Goal: Task Accomplishment & Management: Complete application form

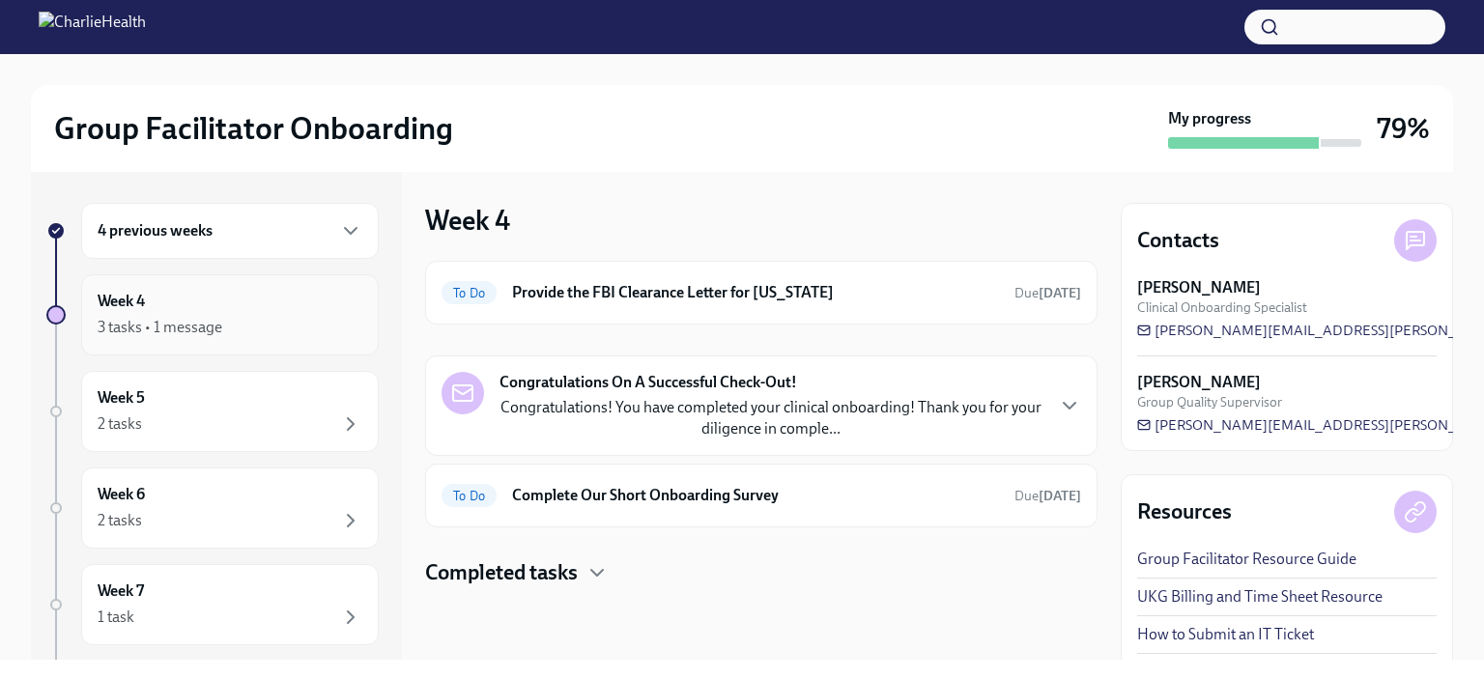
click at [118, 330] on div "3 tasks • 1 message" at bounding box center [160, 327] width 125 height 21
click at [447, 582] on h4 "Completed tasks" at bounding box center [501, 573] width 153 height 29
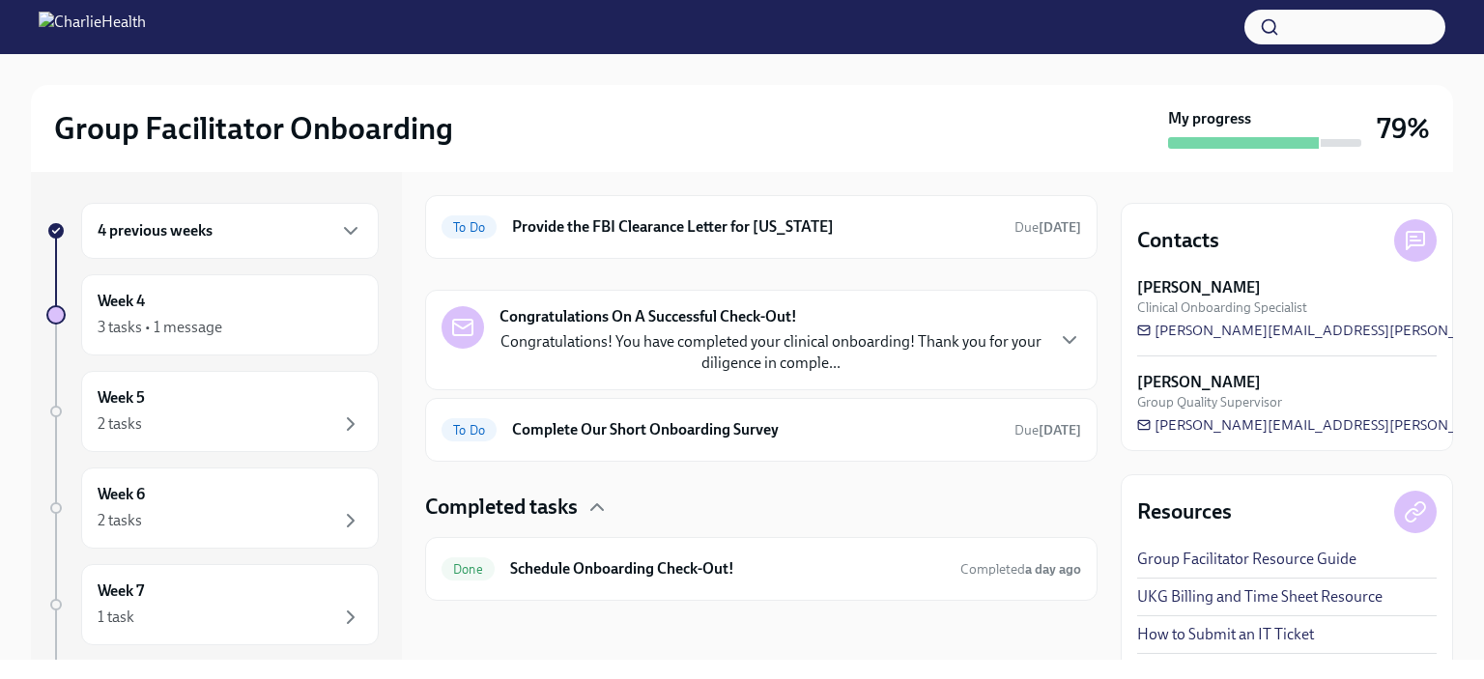
click at [128, 220] on h6 "4 previous weeks" at bounding box center [155, 230] width 115 height 21
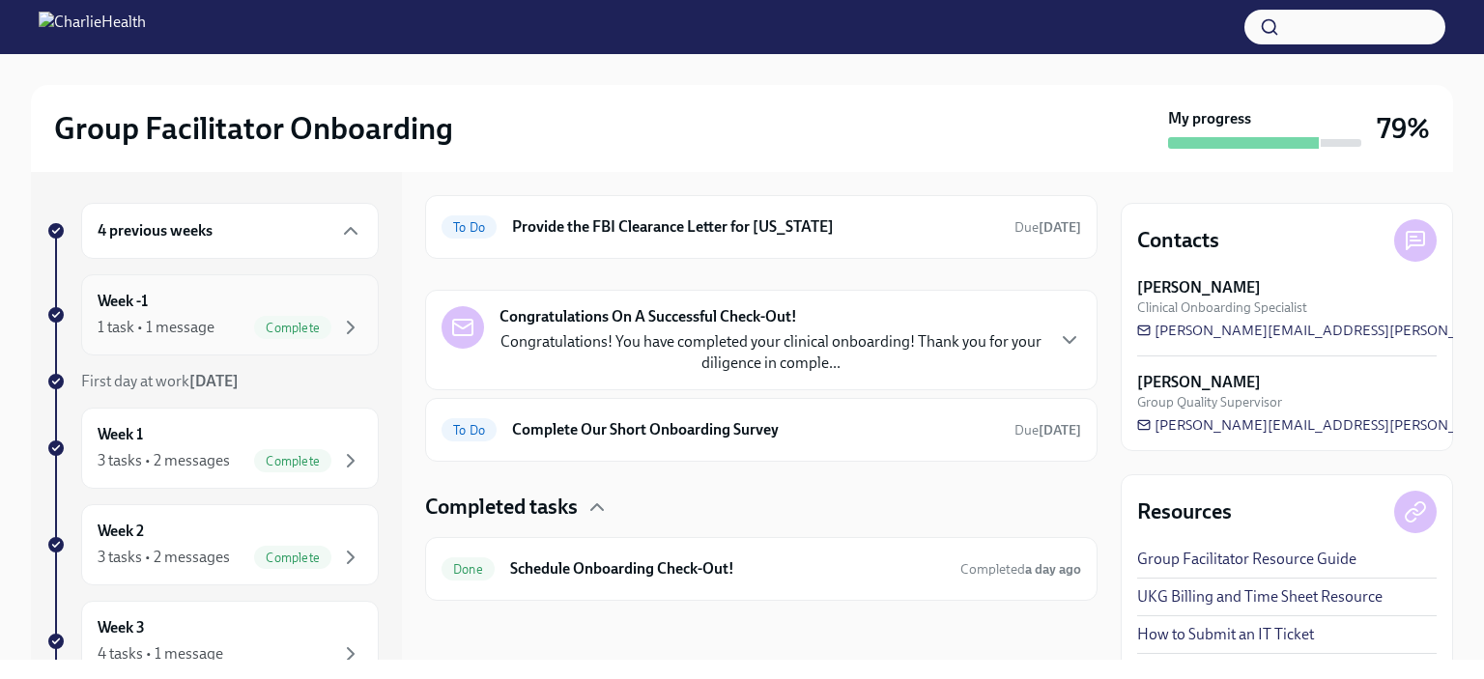
click at [90, 317] on div "Week -1 1 task • 1 message Complete" at bounding box center [230, 314] width 298 height 81
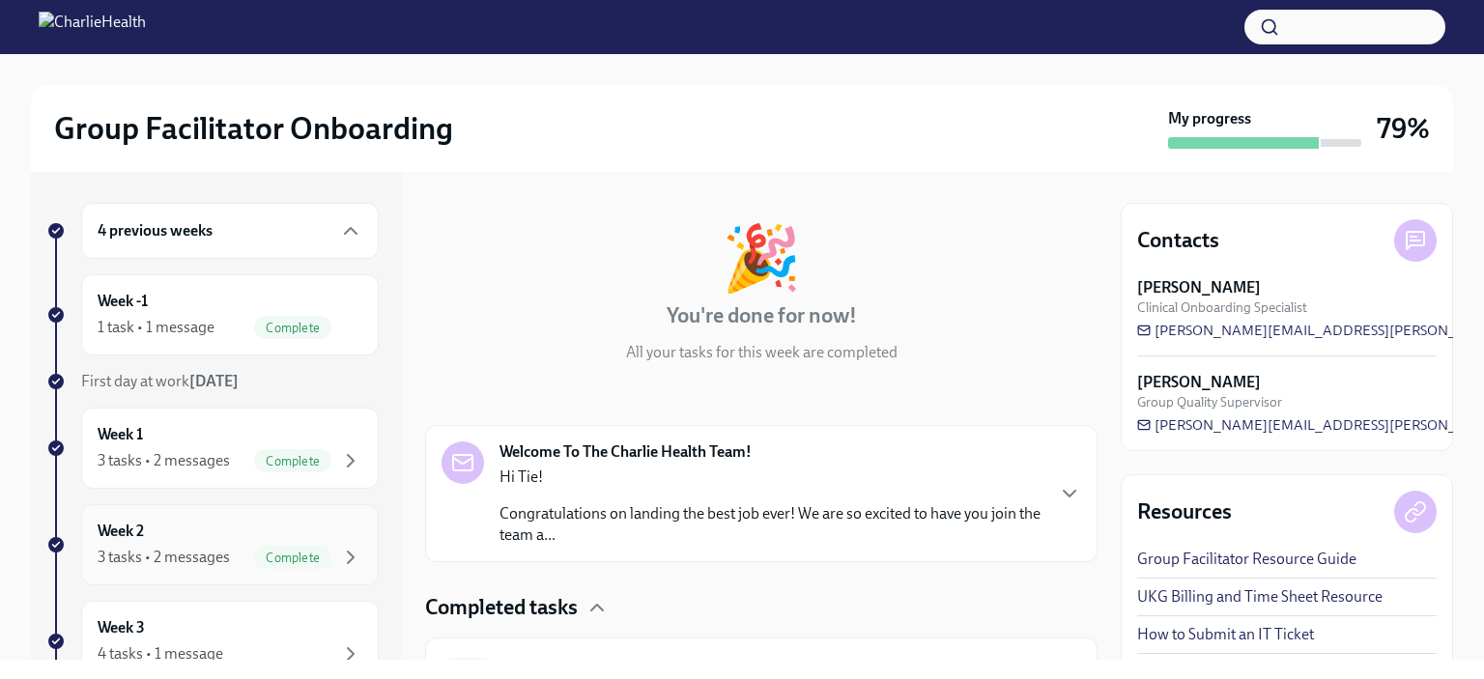
click at [158, 534] on div "Week 2 3 tasks • 2 messages Complete" at bounding box center [230, 545] width 265 height 48
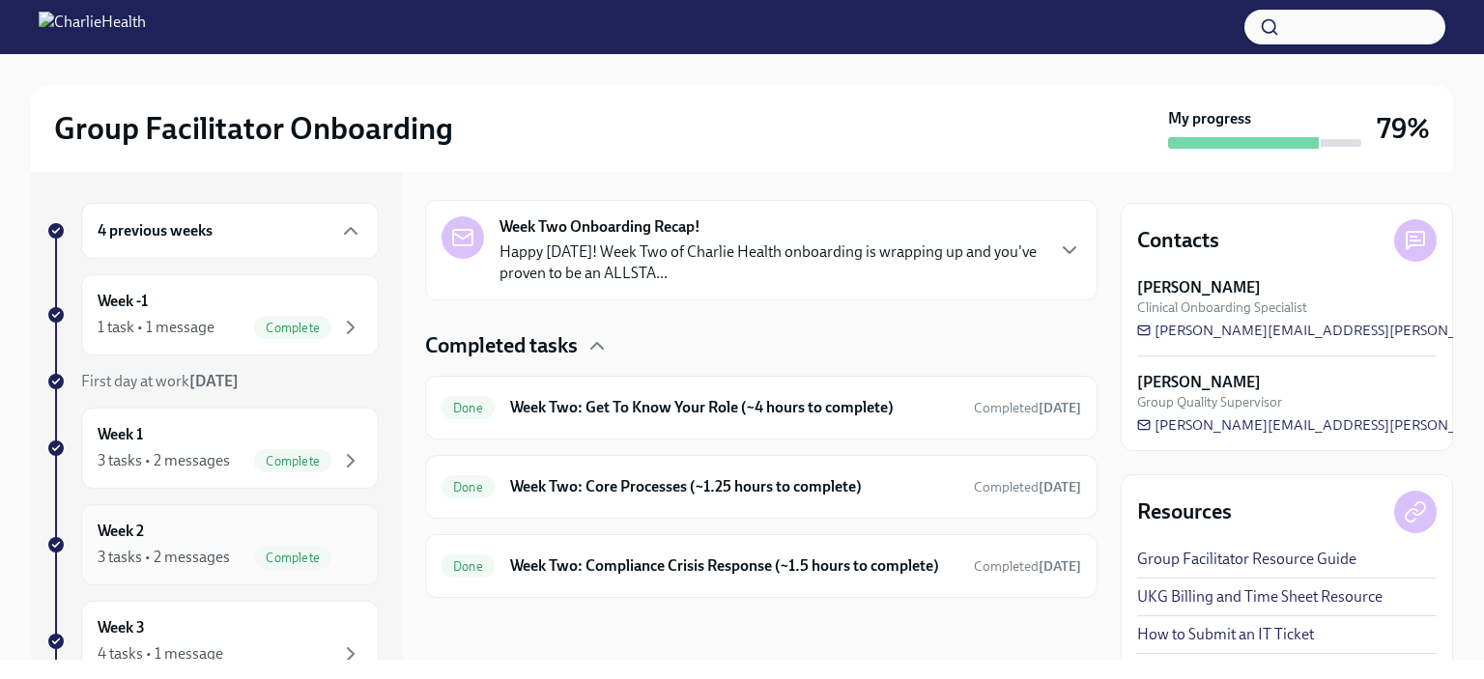
scroll to position [454, 0]
click at [517, 478] on h6 "Week Two: Core Processes (~1.25 hours to complete)" at bounding box center [734, 486] width 448 height 21
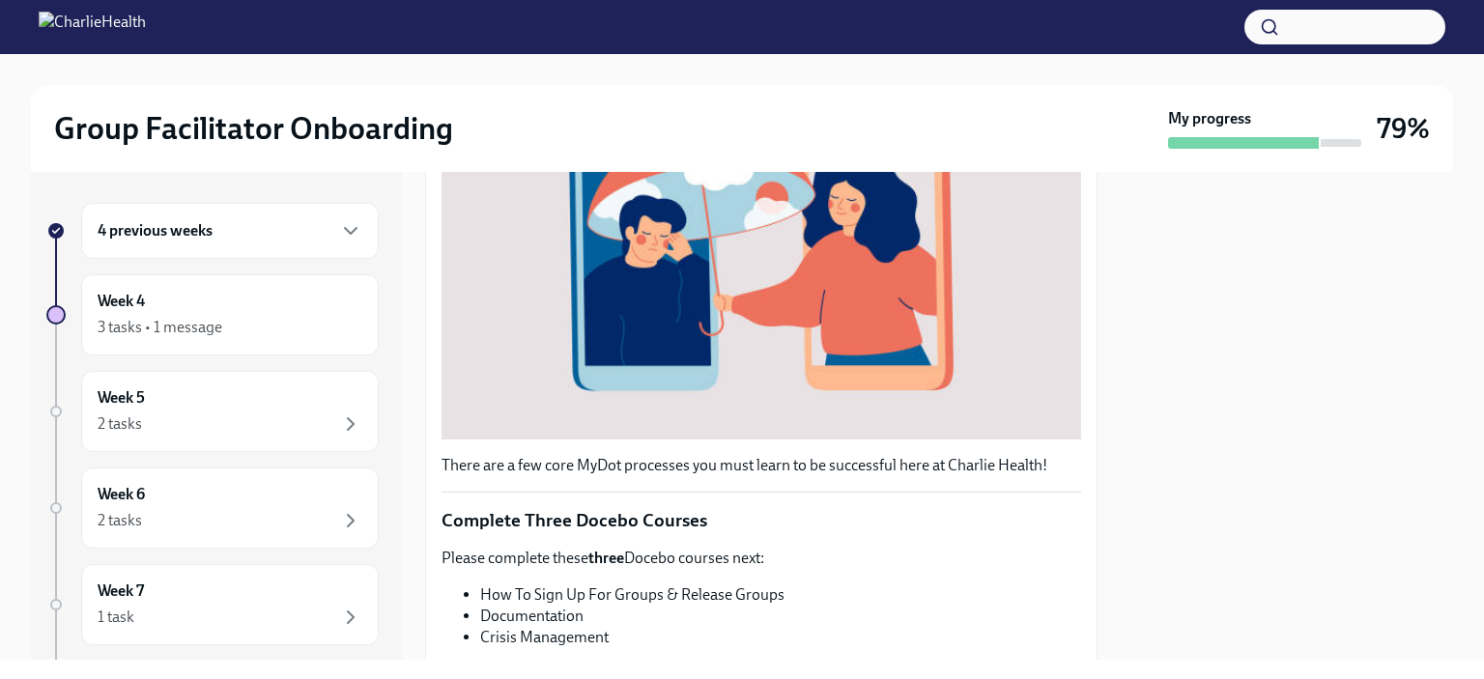
scroll to position [419, 0]
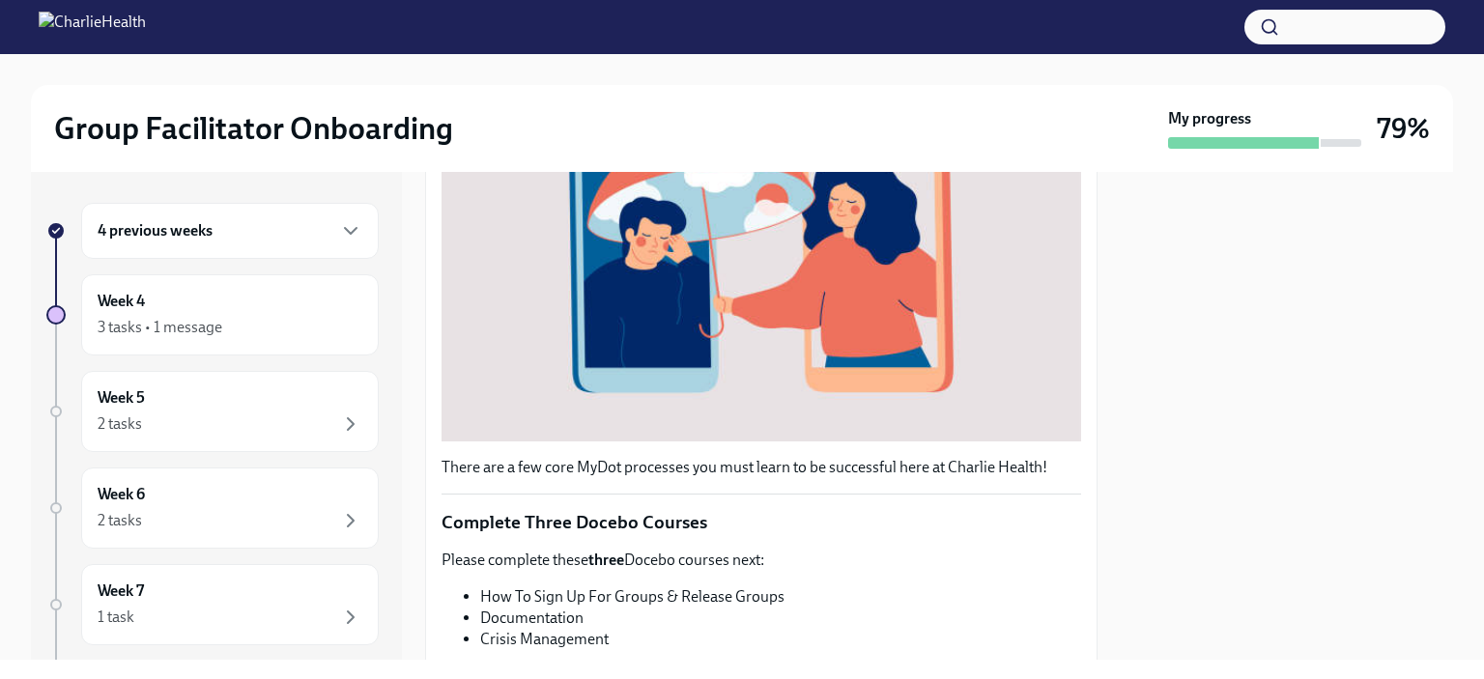
click at [106, 311] on div "Week 4 3 tasks • 1 message" at bounding box center [230, 315] width 265 height 48
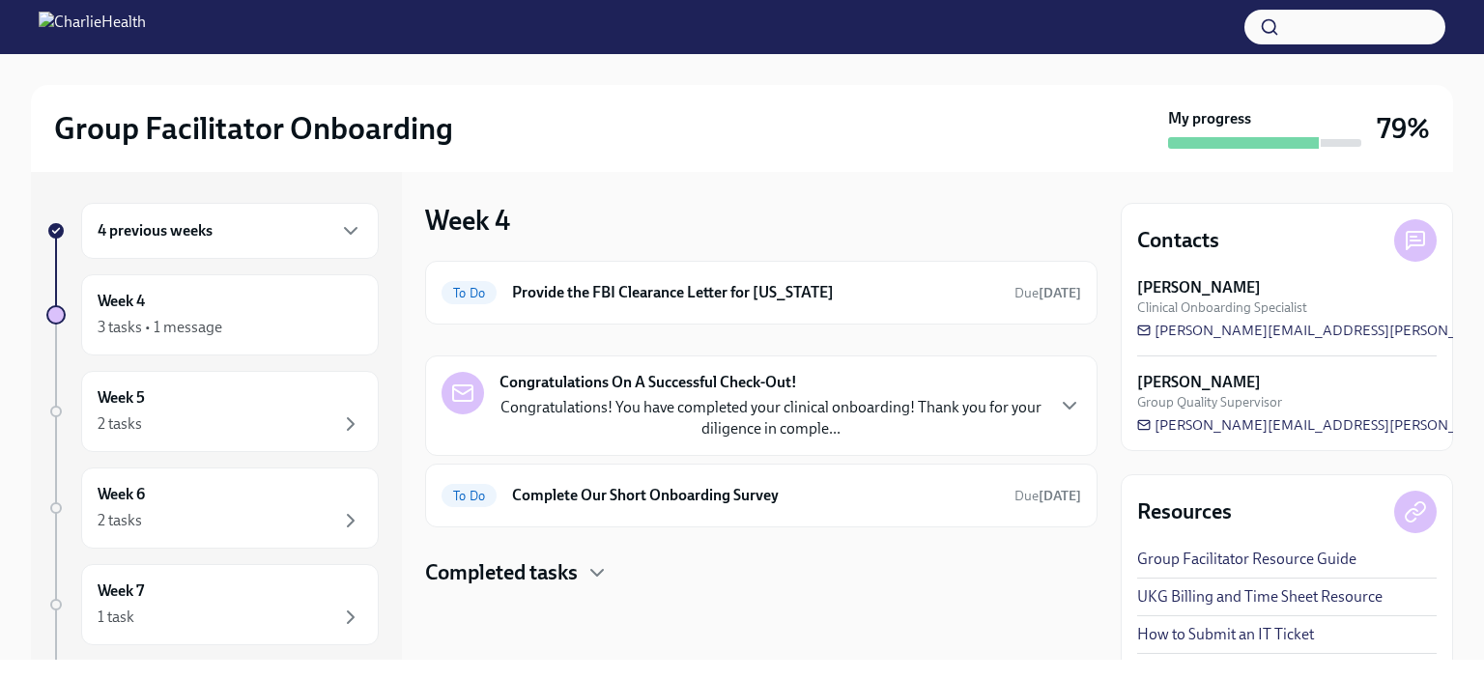
click at [461, 584] on h4 "Completed tasks" at bounding box center [501, 573] width 153 height 29
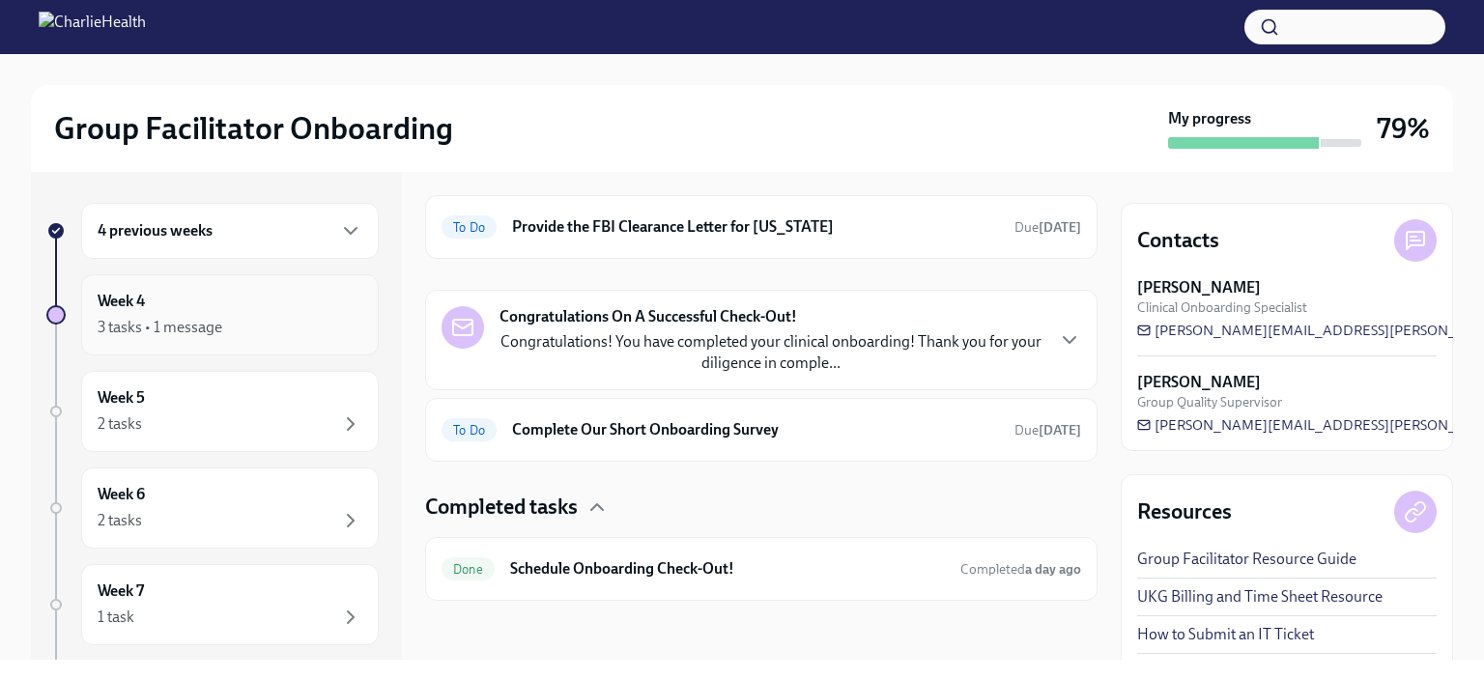
click at [113, 311] on div "Week 4 3 tasks • 1 message" at bounding box center [230, 315] width 265 height 48
click at [118, 228] on h6 "4 previous weeks" at bounding box center [155, 230] width 115 height 21
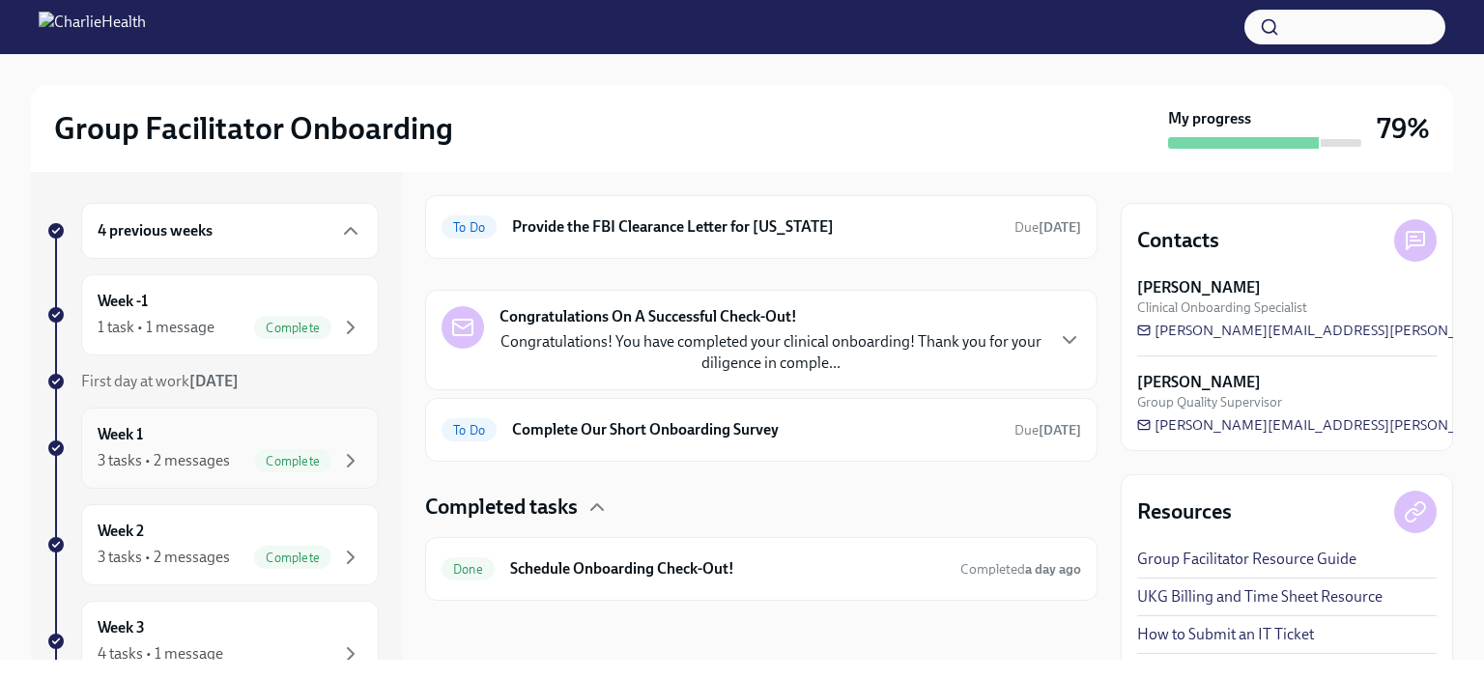
click at [143, 449] on div "3 tasks • 2 messages Complete" at bounding box center [230, 460] width 265 height 23
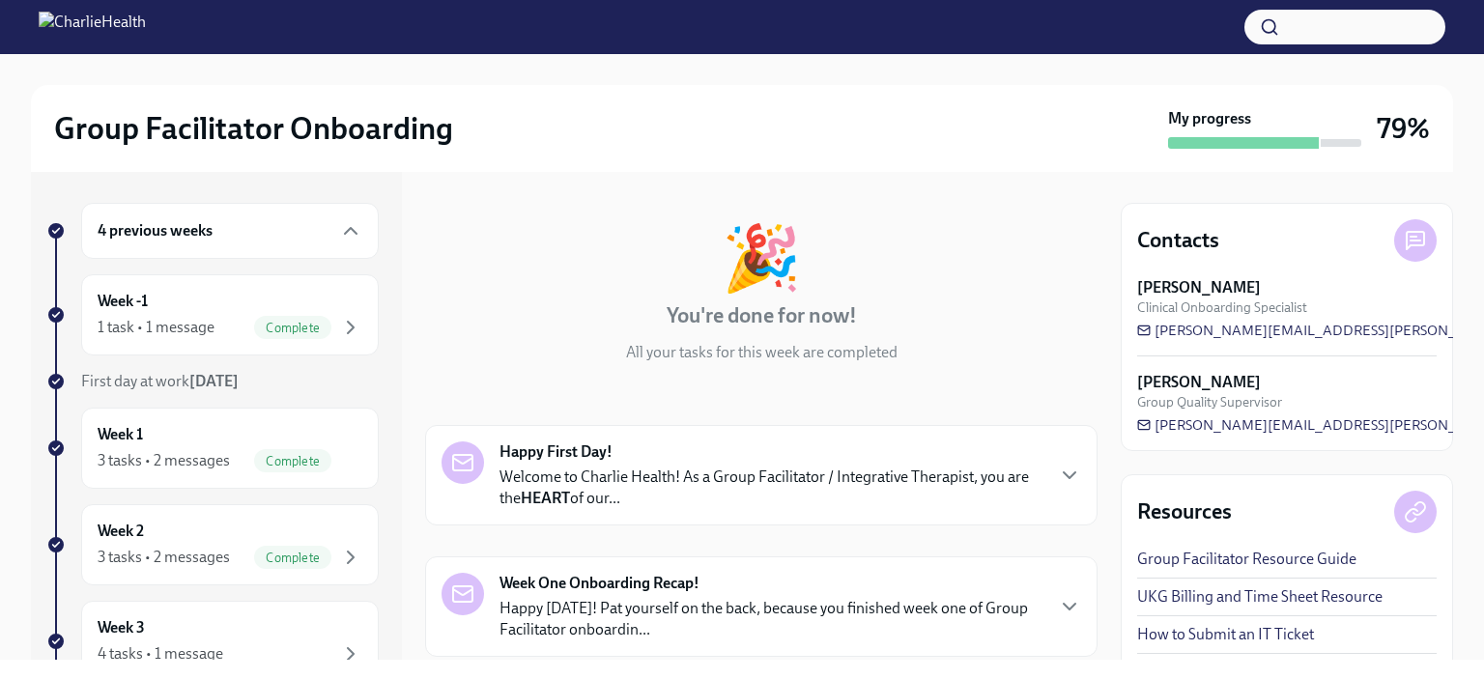
click at [506, 617] on p "Happy [DATE]! Pat yourself on the back, because you finished week one of Group …" at bounding box center [771, 619] width 543 height 43
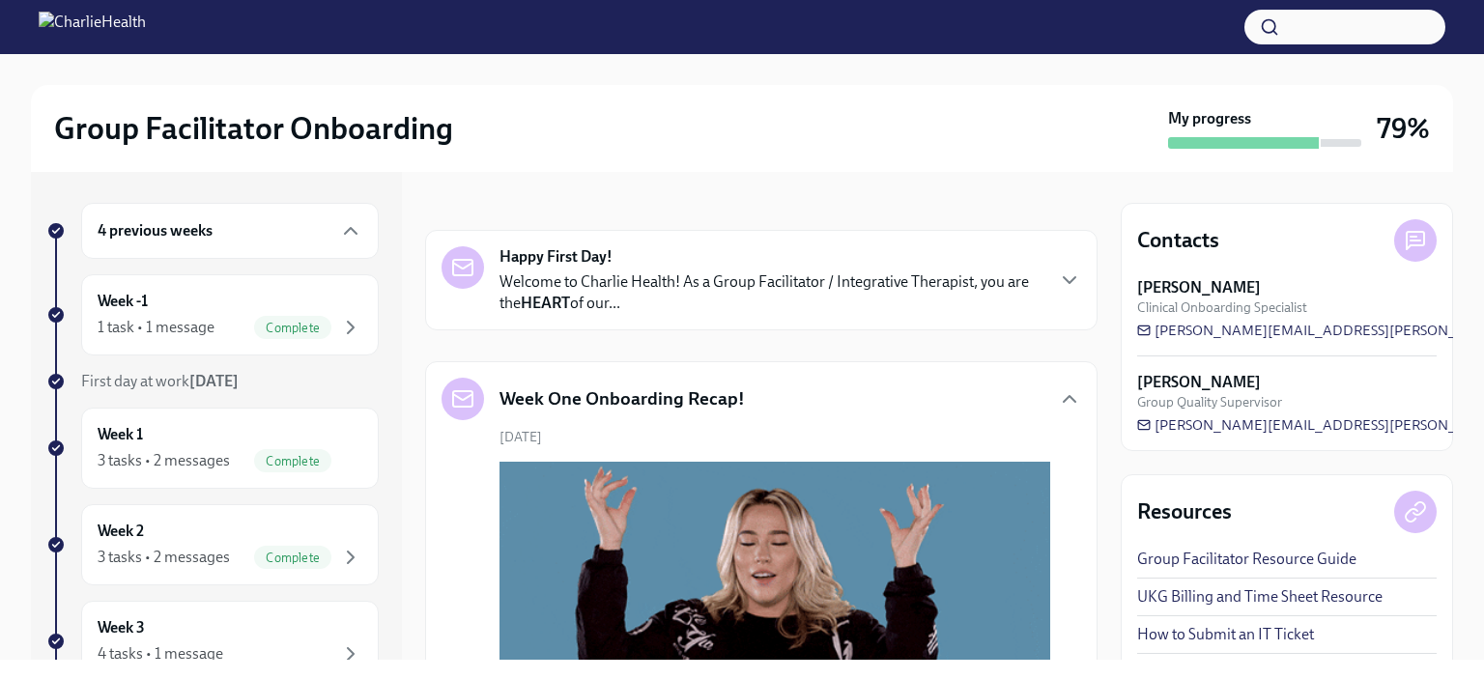
scroll to position [221, 0]
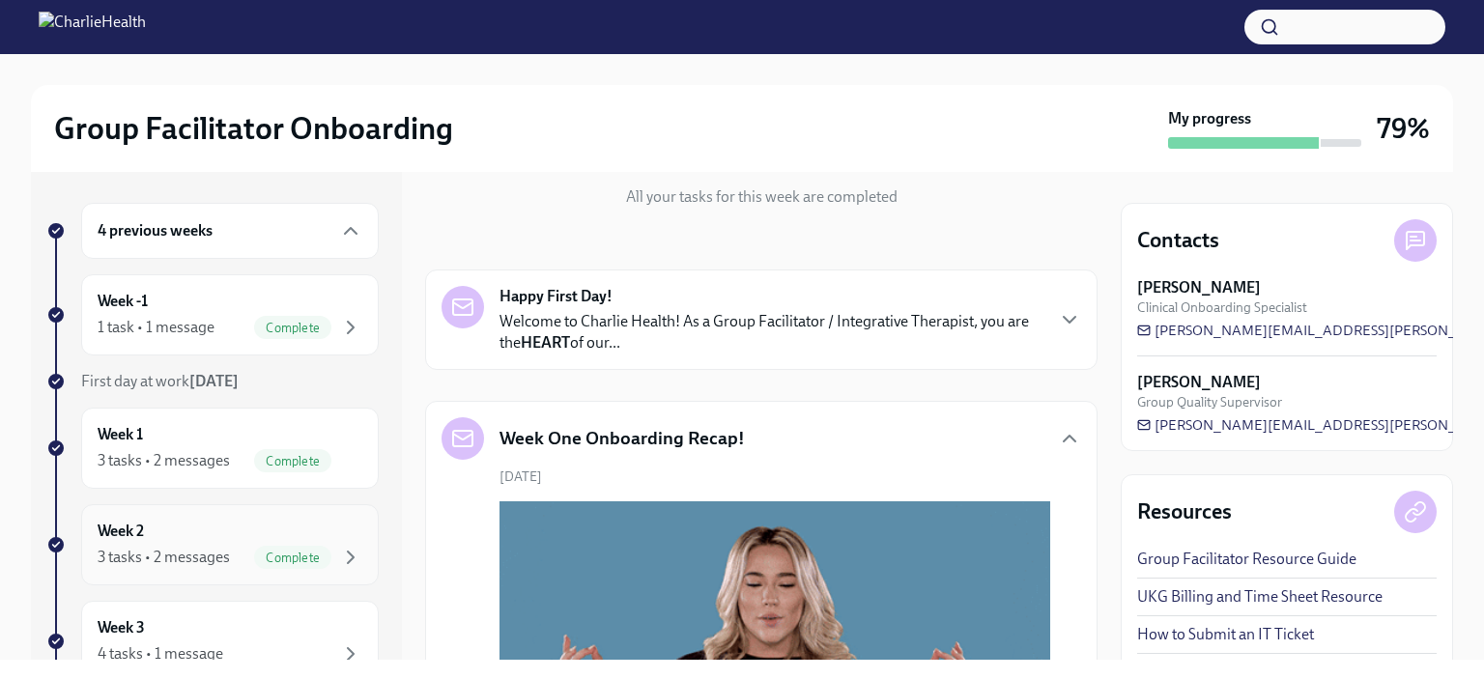
click at [147, 547] on div "3 tasks • 2 messages" at bounding box center [164, 557] width 132 height 21
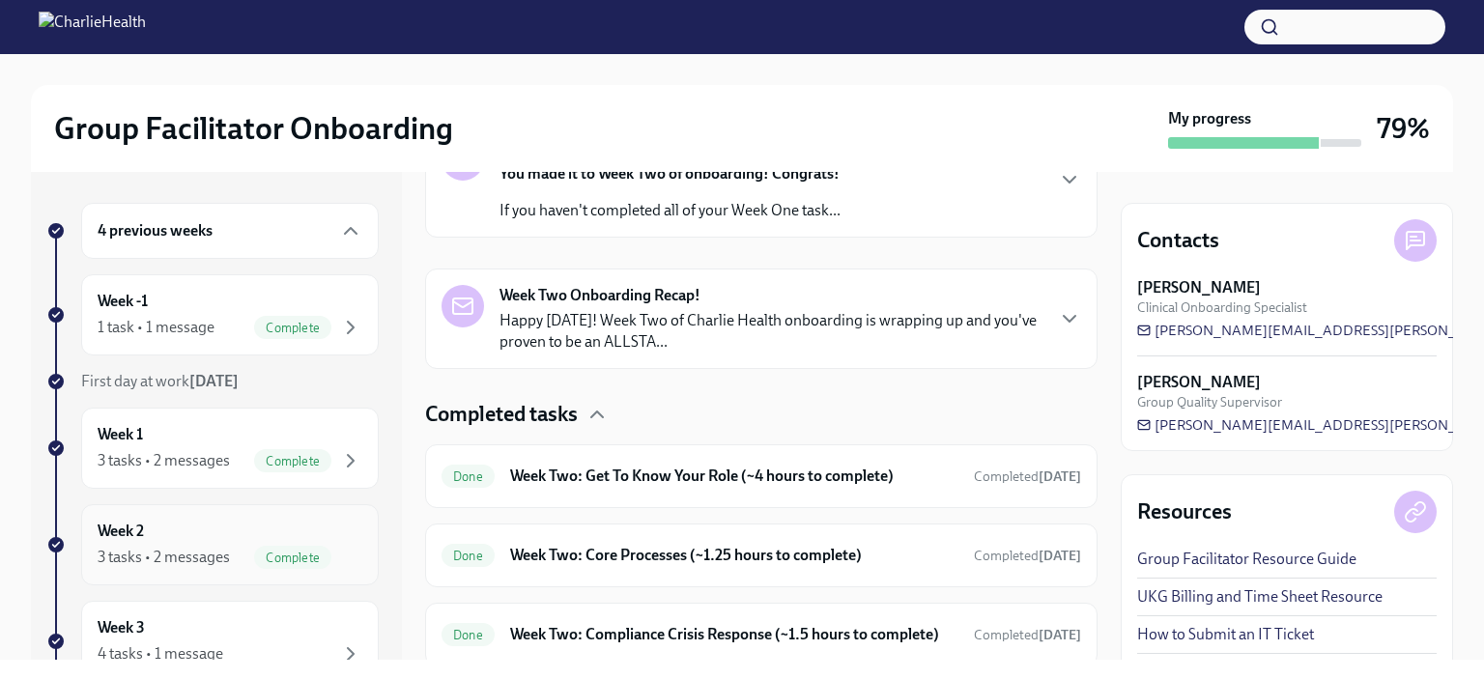
scroll to position [371, 0]
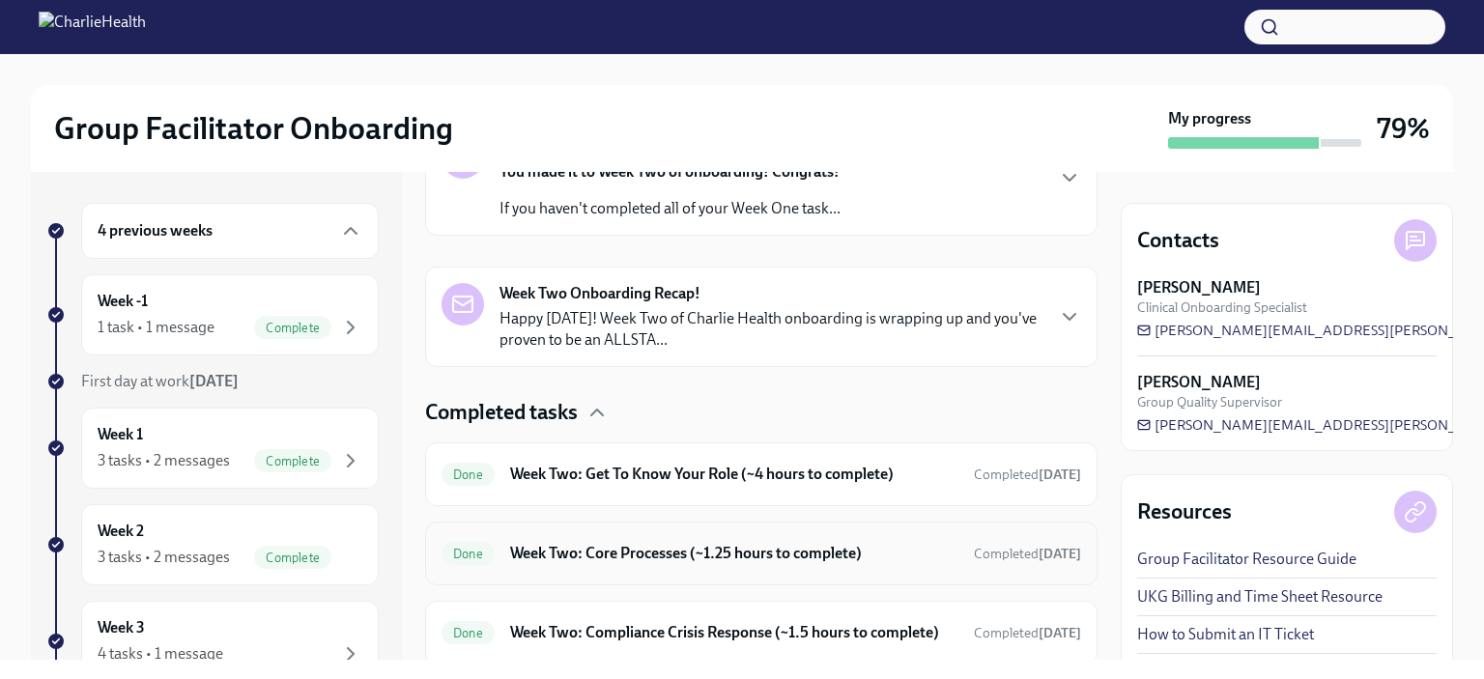
click at [529, 561] on h6 "Week Two: Core Processes (~1.25 hours to complete)" at bounding box center [734, 553] width 448 height 21
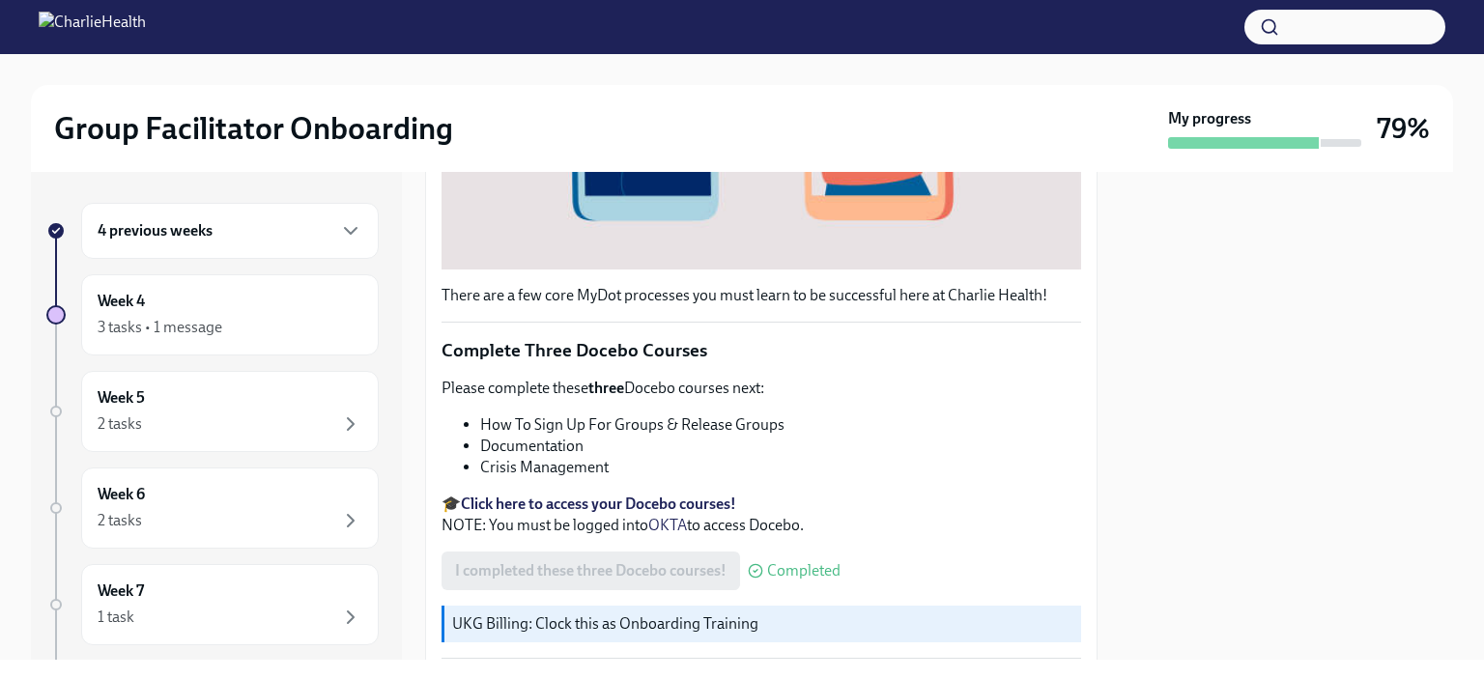
scroll to position [587, 0]
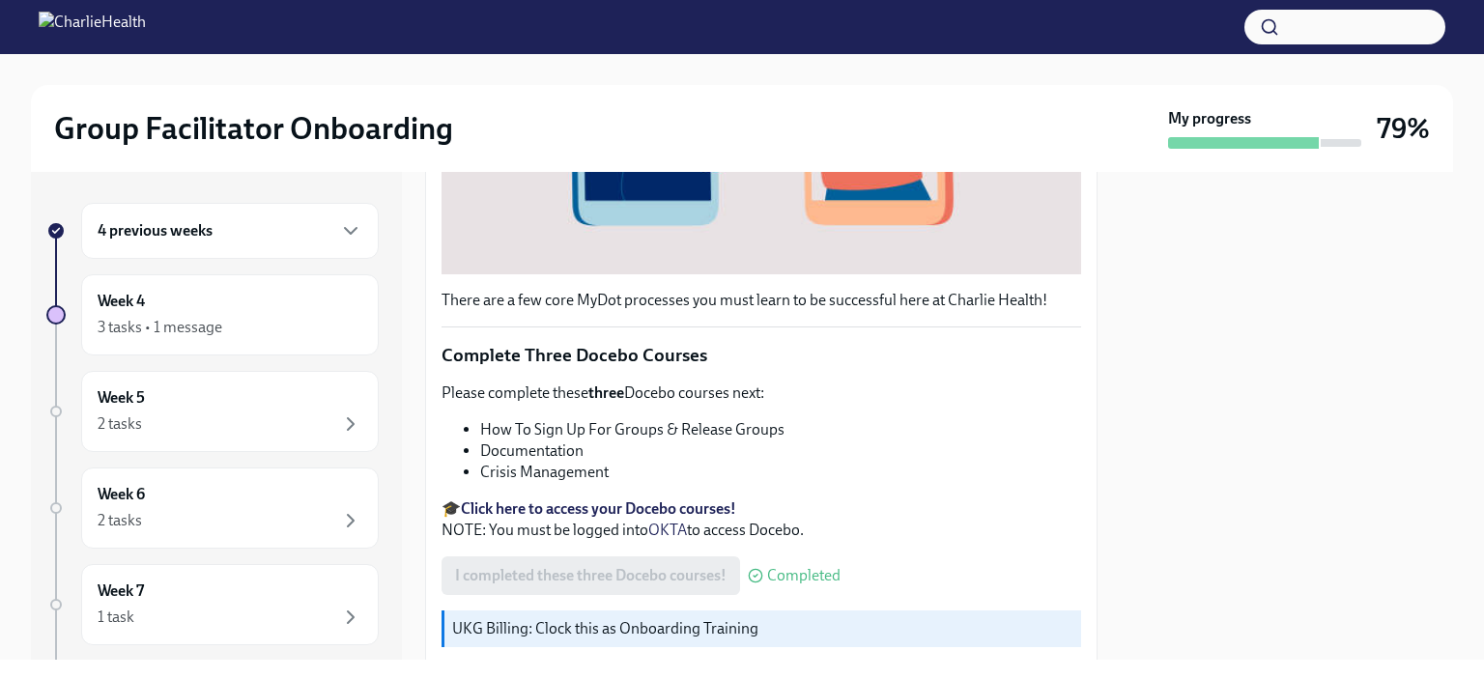
click at [492, 425] on li "How To Sign Up For Groups & Release Groups" at bounding box center [780, 429] width 601 height 21
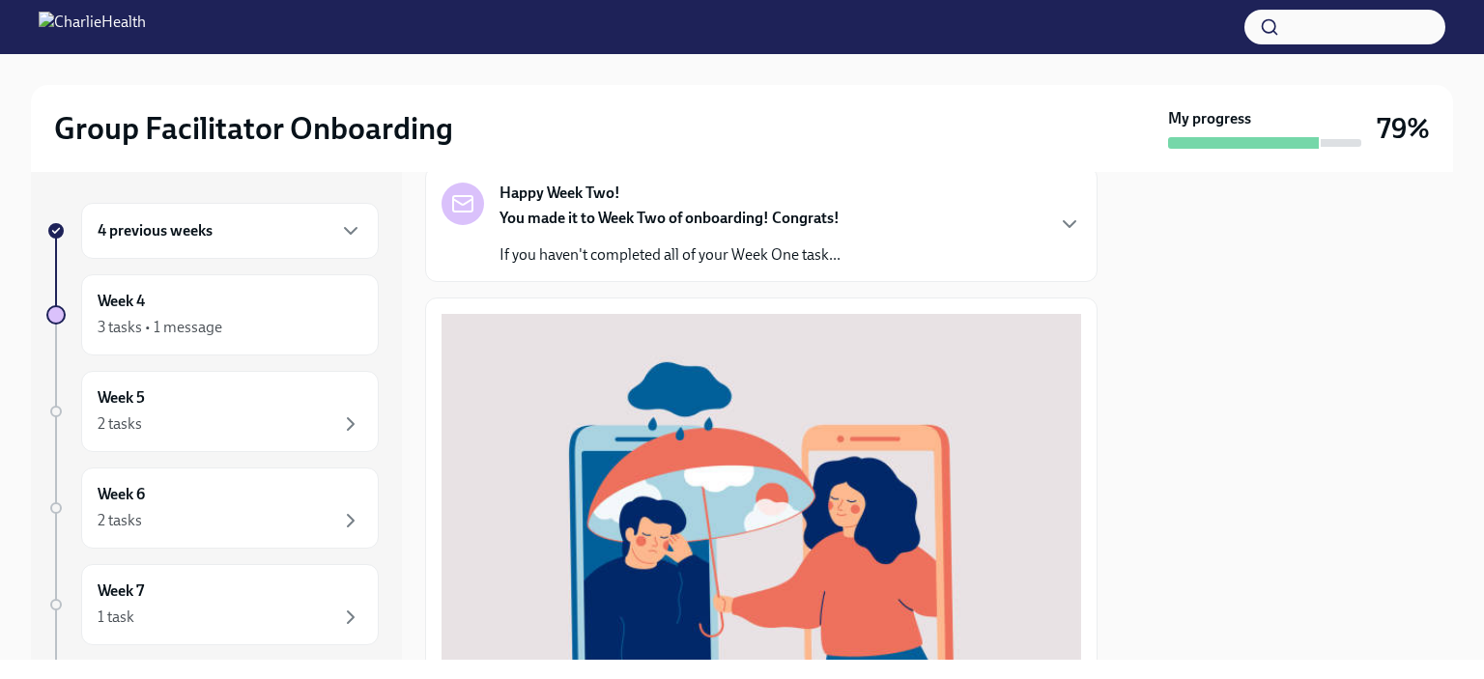
scroll to position [0, 0]
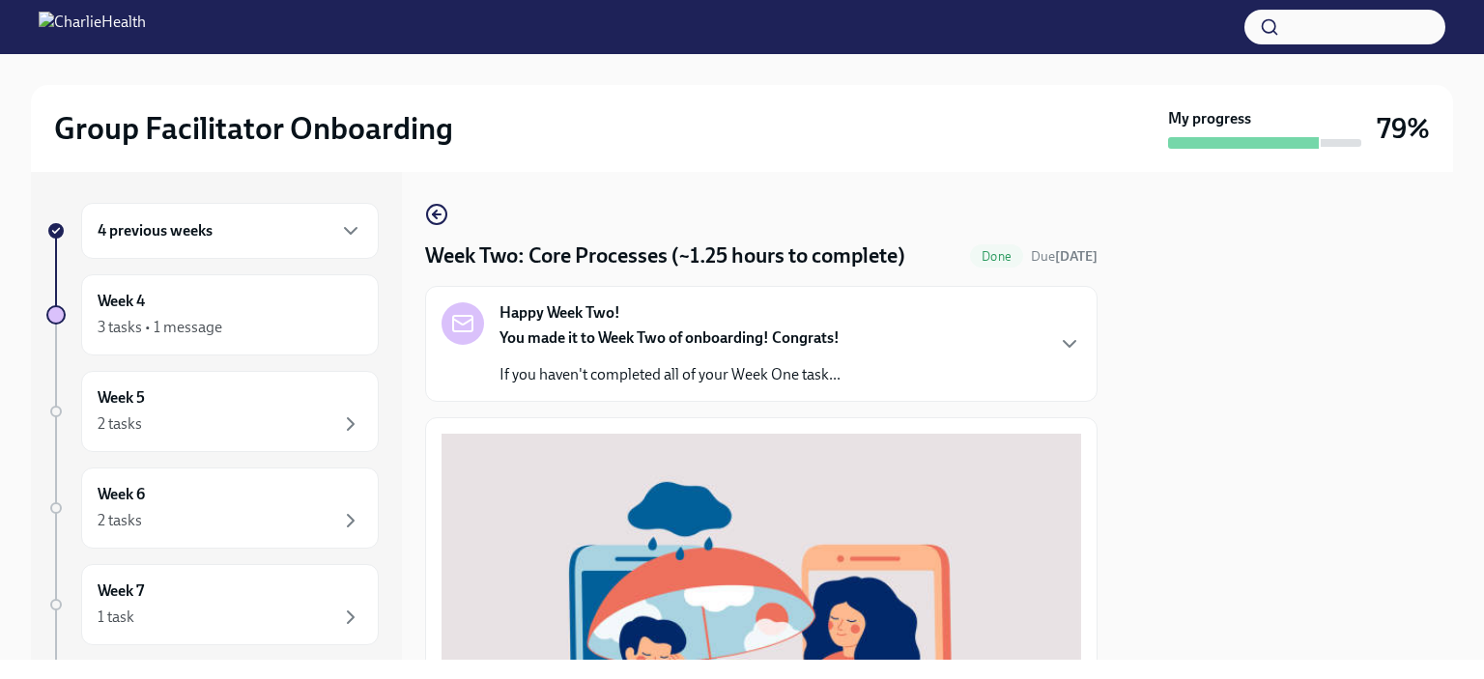
click at [514, 356] on div "You made it to Week Two of onboarding! Congrats! If you haven't completed all o…" at bounding box center [670, 357] width 341 height 58
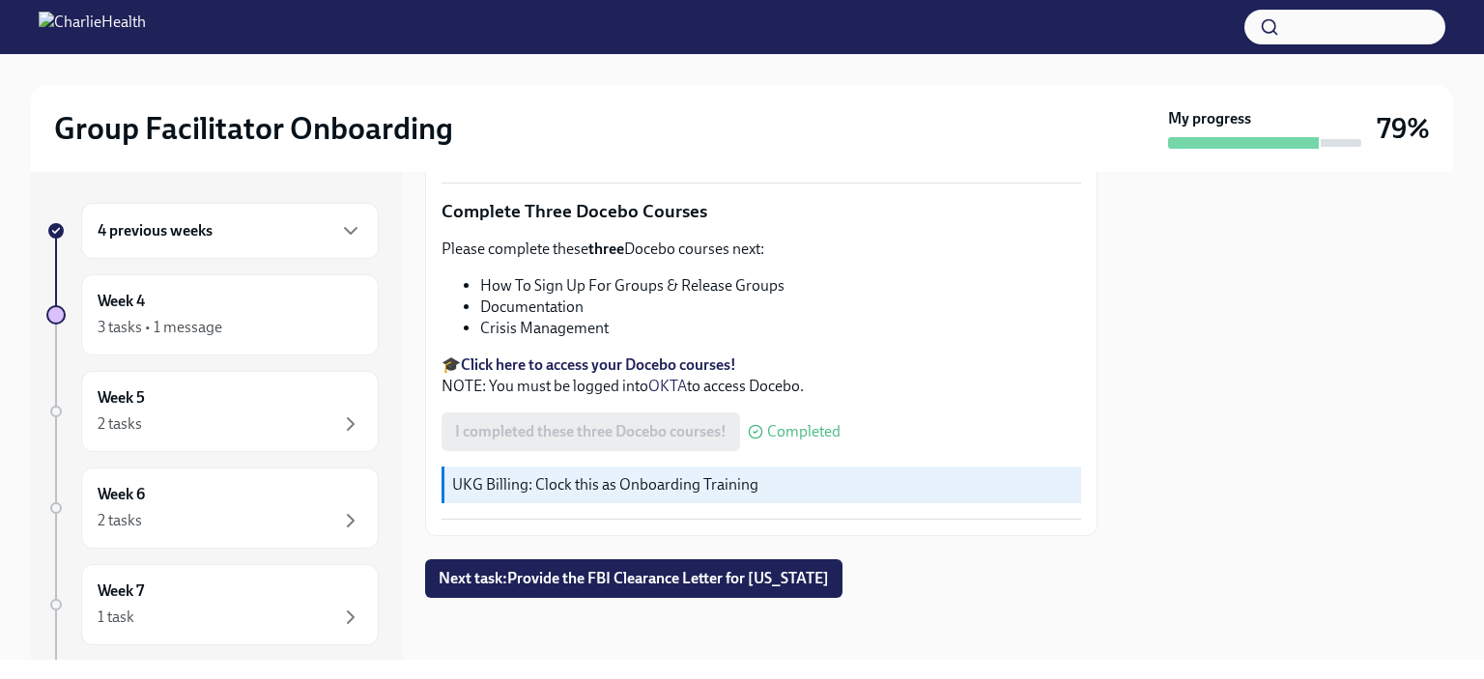
scroll to position [1353, 0]
click at [267, 232] on div "4 previous weeks" at bounding box center [230, 230] width 265 height 23
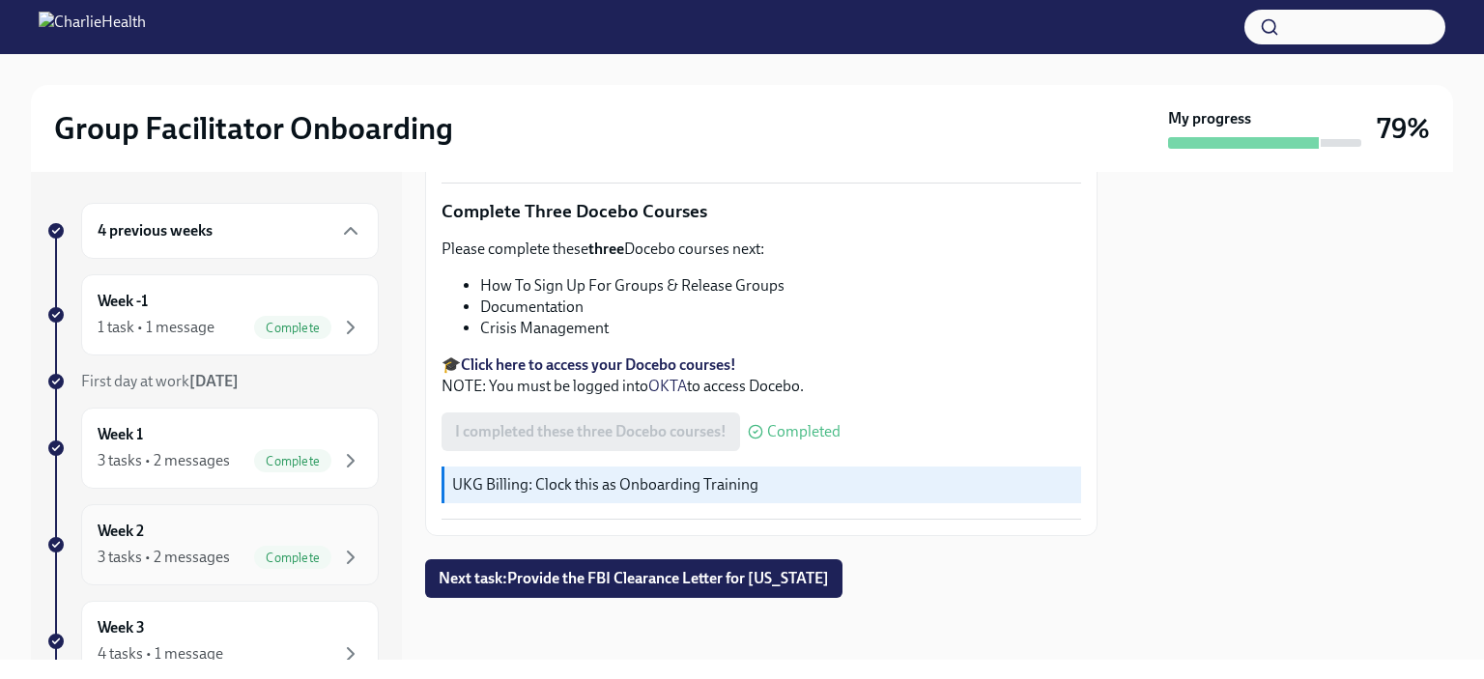
click at [224, 560] on div "3 tasks • 2 messages" at bounding box center [164, 557] width 132 height 21
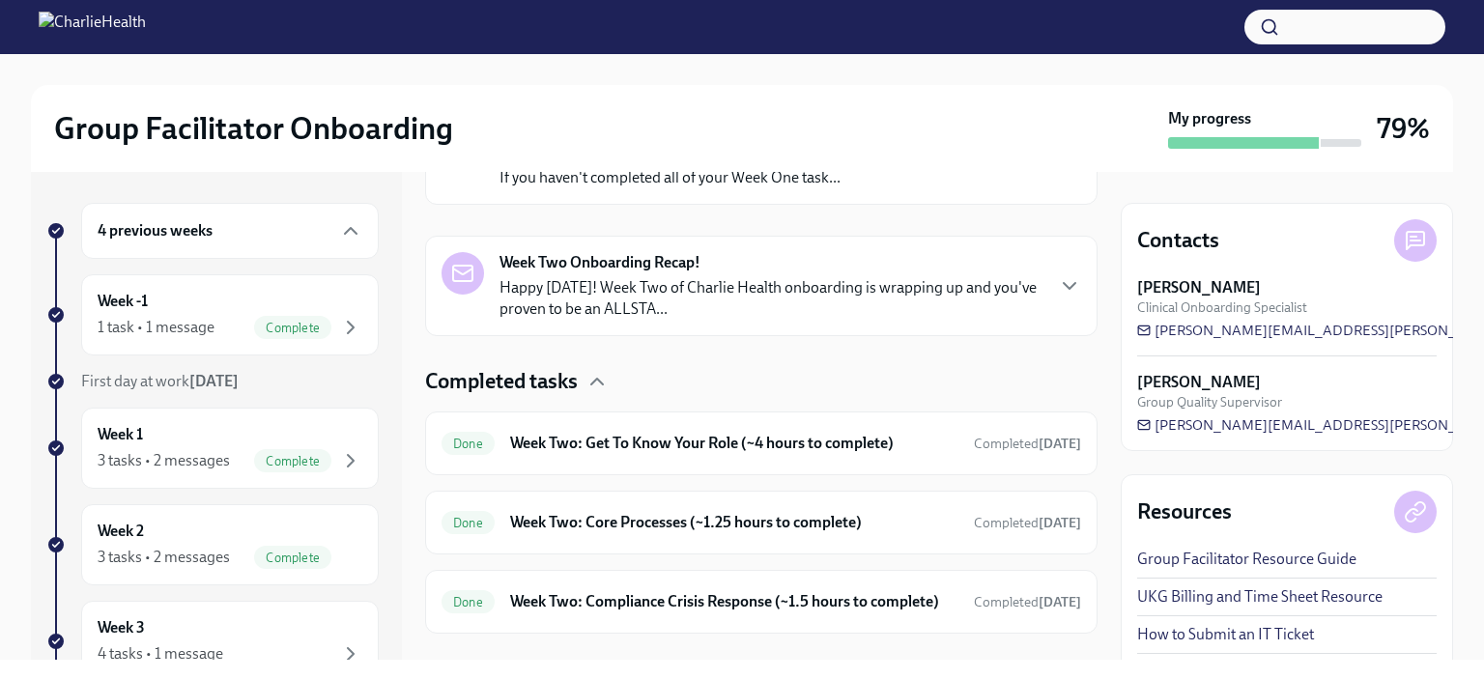
scroll to position [405, 0]
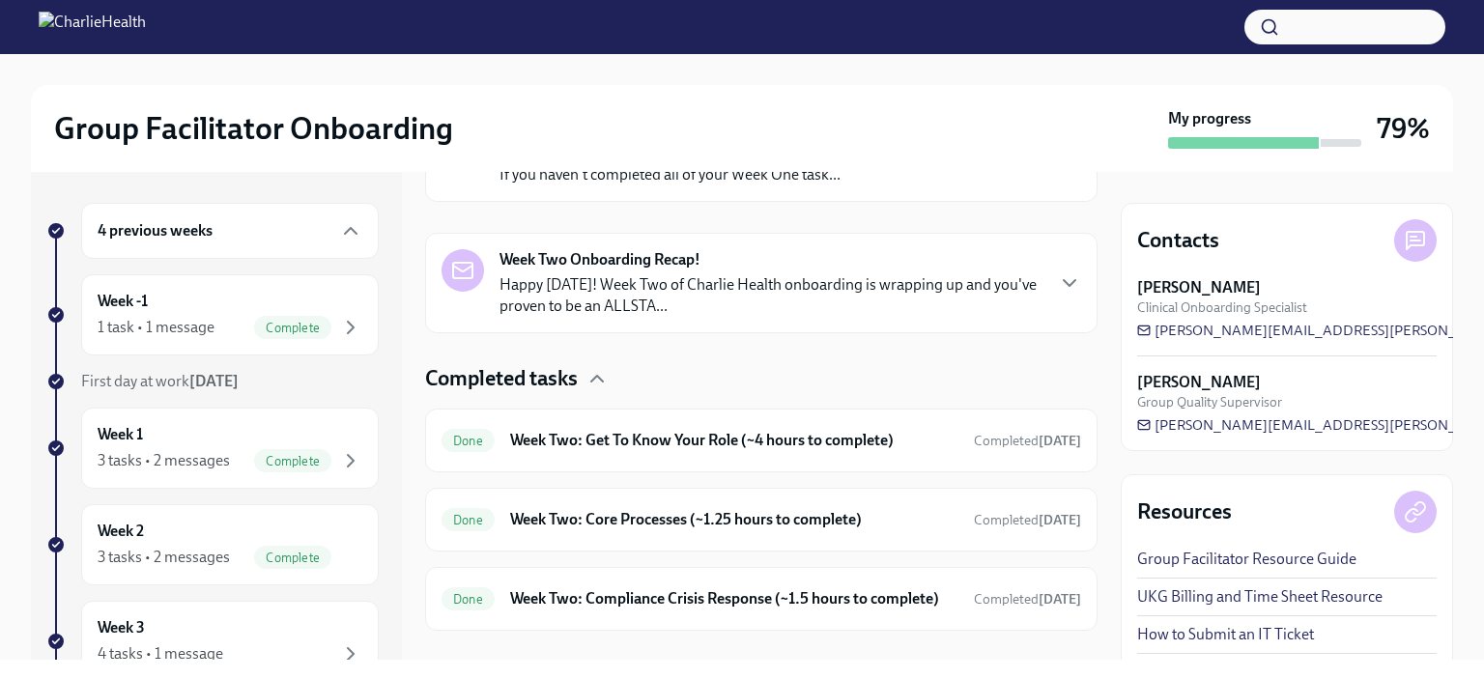
click at [526, 449] on h6 "Week Two: Get To Know Your Role (~4 hours to complete)" at bounding box center [734, 440] width 448 height 21
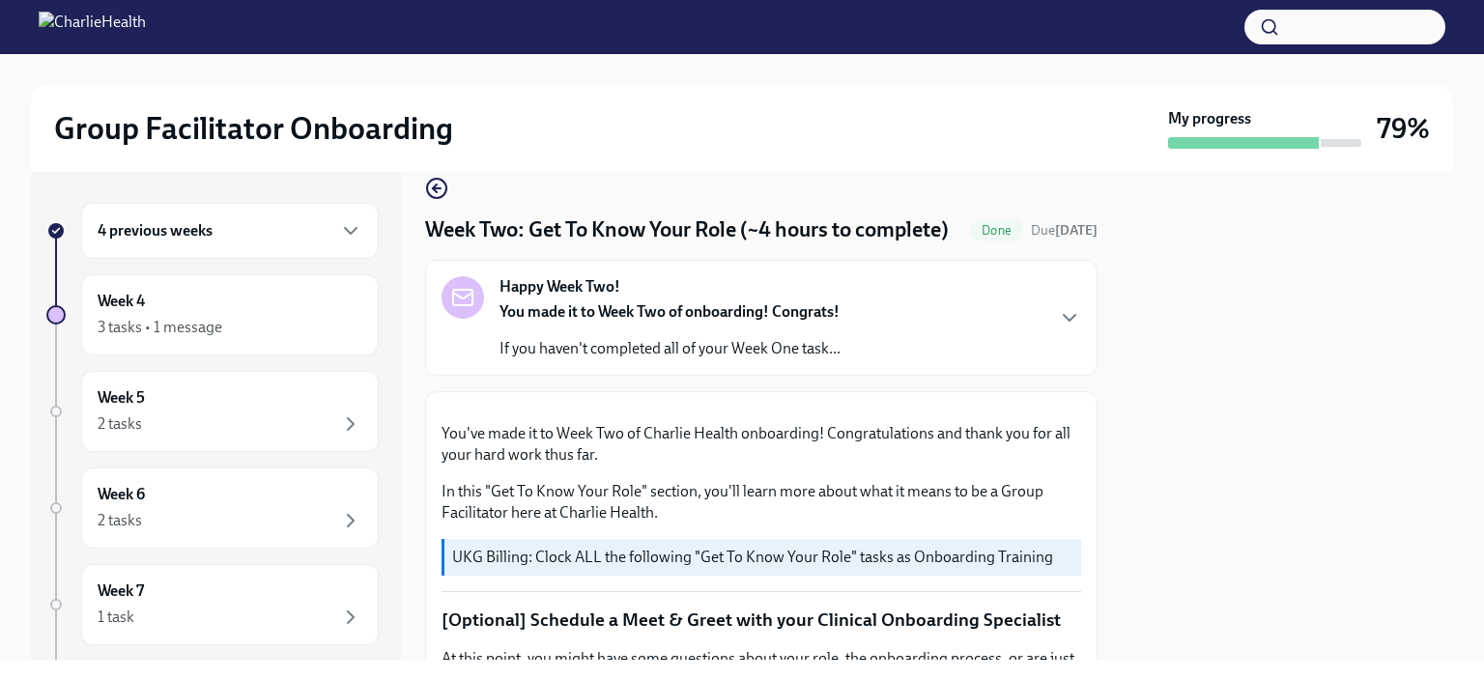
scroll to position [19, 0]
